Goal: Task Accomplishment & Management: Complete application form

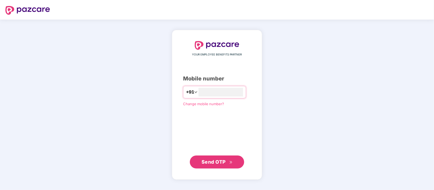
type input "**********"
click at [211, 154] on div "**********" at bounding box center [217, 104] width 68 height 127
click at [211, 156] on button "Send OTP" at bounding box center [217, 161] width 54 height 13
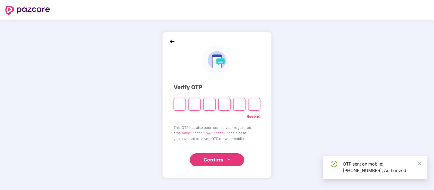
click at [211, 156] on span "Confirm" at bounding box center [213, 160] width 20 height 8
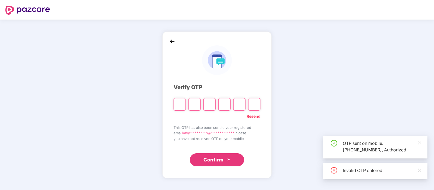
click at [211, 156] on span "Confirm" at bounding box center [213, 160] width 20 height 8
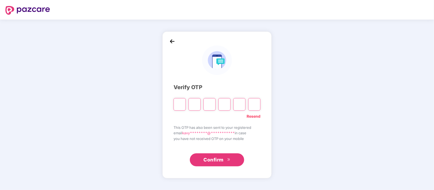
click at [177, 105] on input "Please enter verification code. Digit 1" at bounding box center [179, 104] width 12 height 12
type input "*"
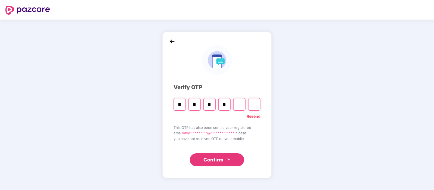
type input "*"
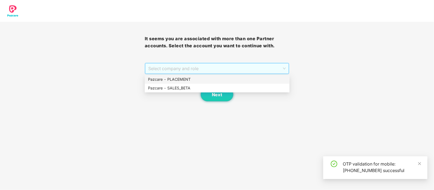
click at [187, 70] on span "Select company and role" at bounding box center [217, 68] width 138 height 10
click at [183, 82] on div "Pazcare - PLACEMENT" at bounding box center [217, 79] width 145 height 9
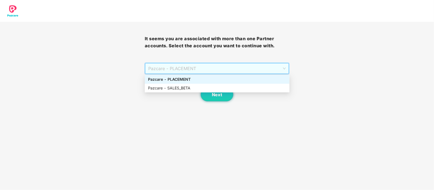
click at [194, 82] on div "Pazcare - PLACEMENT" at bounding box center [217, 79] width 138 height 6
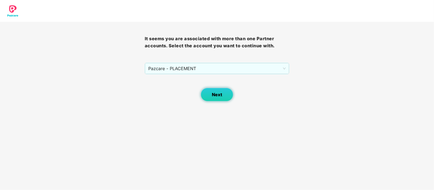
click at [210, 94] on button "Next" at bounding box center [217, 95] width 33 height 14
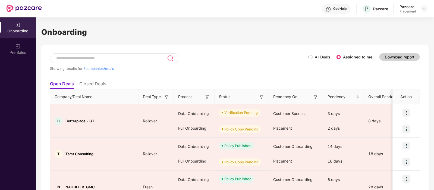
click at [198, 79] on ul "Open Deals Closed Deals" at bounding box center [235, 83] width 370 height 11
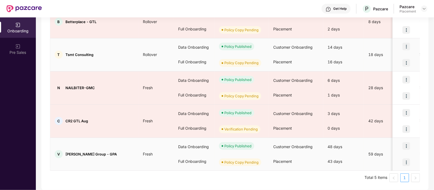
scroll to position [99, 0]
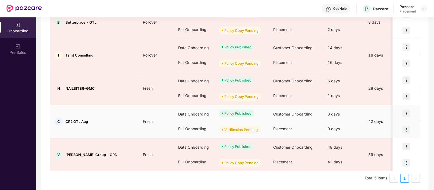
click at [406, 128] on img at bounding box center [406, 130] width 8 height 8
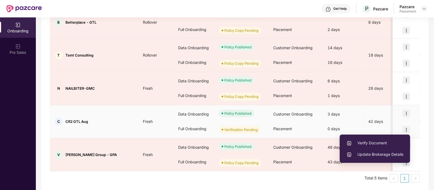
click at [374, 146] on span "Verify Document" at bounding box center [374, 143] width 57 height 6
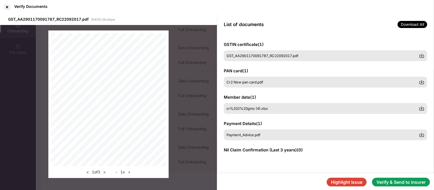
click at [347, 184] on button "Highlight Issue" at bounding box center [347, 182] width 40 height 9
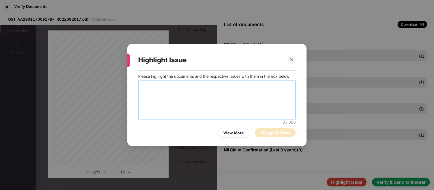
click at [181, 93] on textarea at bounding box center [216, 100] width 157 height 39
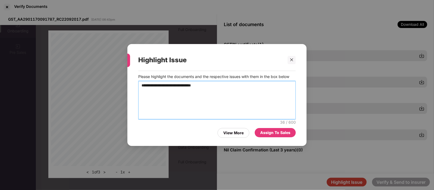
drag, startPoint x: 212, startPoint y: 109, endPoint x: 270, endPoint y: 136, distance: 63.6
click at [270, 136] on div "**********" at bounding box center [216, 106] width 179 height 70
type textarea "**********"
click at [276, 133] on div "Assign To Sales" at bounding box center [275, 132] width 30 height 6
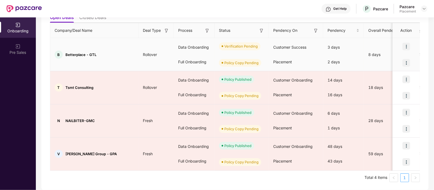
scroll to position [65, 0]
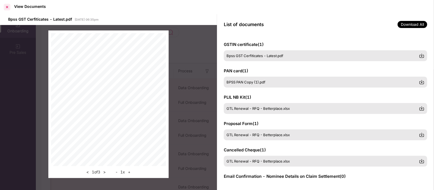
scroll to position [2, 0]
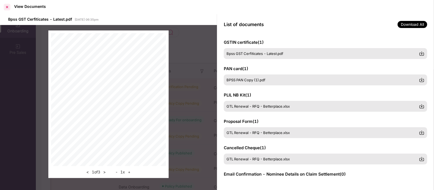
click at [7, 9] on div at bounding box center [7, 7] width 9 height 9
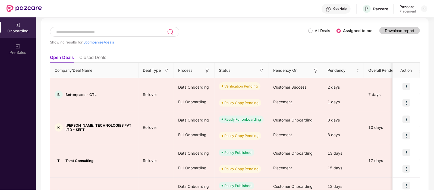
scroll to position [26, 0]
click at [89, 58] on li "Closed Deals" at bounding box center [92, 59] width 27 height 8
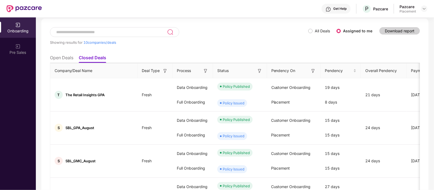
click at [65, 57] on li "Open Deals" at bounding box center [61, 59] width 23 height 8
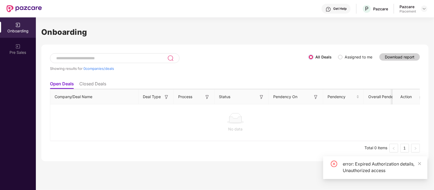
scroll to position [0, 0]
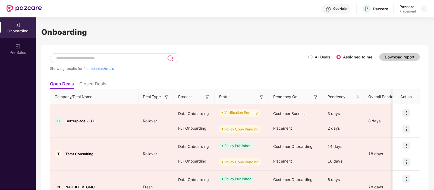
click at [314, 56] on span "All Deals" at bounding box center [322, 57] width 20 height 6
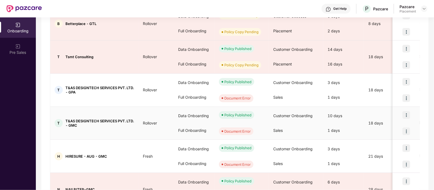
scroll to position [264, 0]
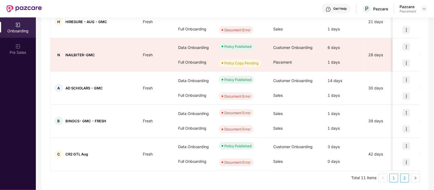
click at [401, 176] on link "2" at bounding box center [404, 178] width 8 height 8
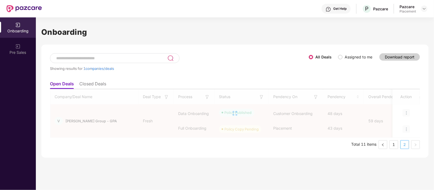
scroll to position [0, 0]
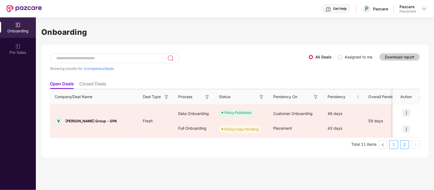
click at [393, 146] on link "1" at bounding box center [394, 144] width 8 height 8
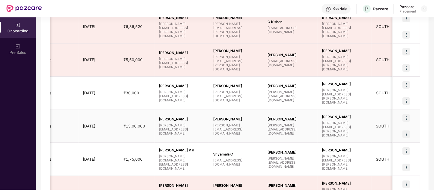
scroll to position [0, 331]
